Goal: Information Seeking & Learning: Learn about a topic

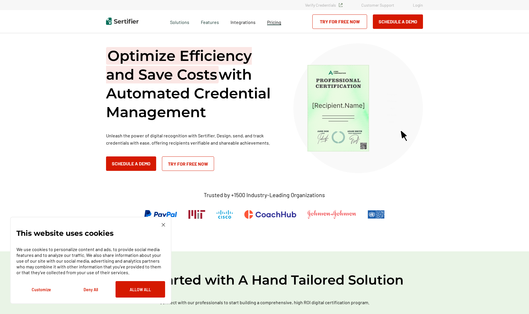
click at [274, 20] on span "Pricing" at bounding box center [274, 21] width 14 height 5
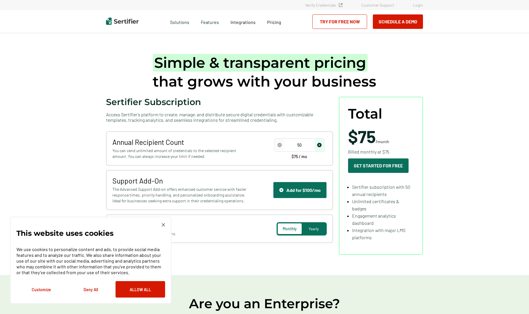
click at [163, 225] on img at bounding box center [163, 224] width 3 height 3
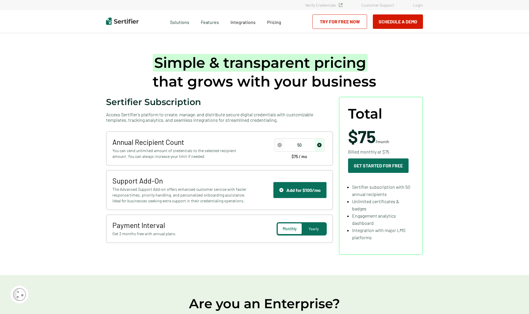
drag, startPoint x: 307, startPoint y: 145, endPoint x: 294, endPoint y: 144, distance: 12.5
click at [294, 144] on input "50" at bounding box center [299, 145] width 49 height 9
type input "100"
click at [322, 228] on div "Yearly" at bounding box center [314, 228] width 24 height 11
click at [292, 230] on span "Monthly" at bounding box center [290, 228] width 14 height 5
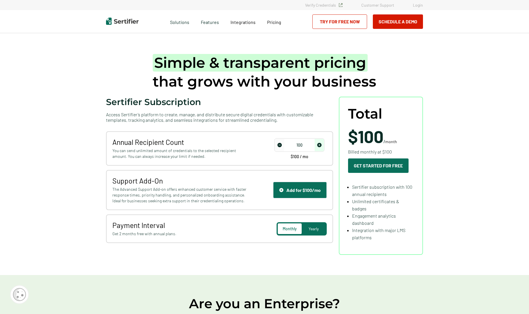
click at [107, 18] on img at bounding box center [122, 21] width 33 height 7
